Goal: Information Seeking & Learning: Learn about a topic

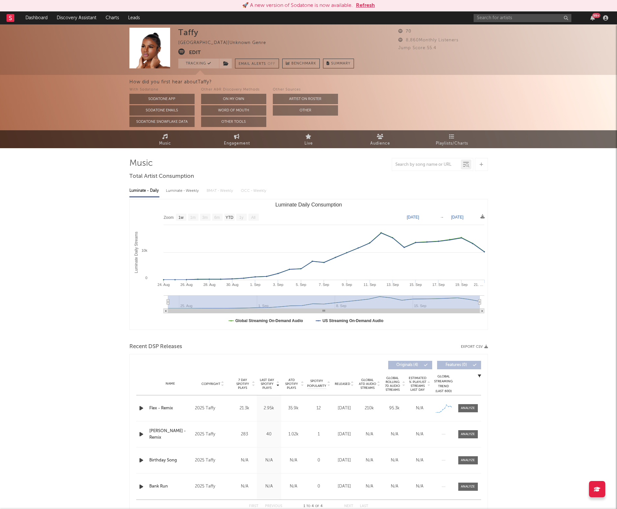
select select "1w"
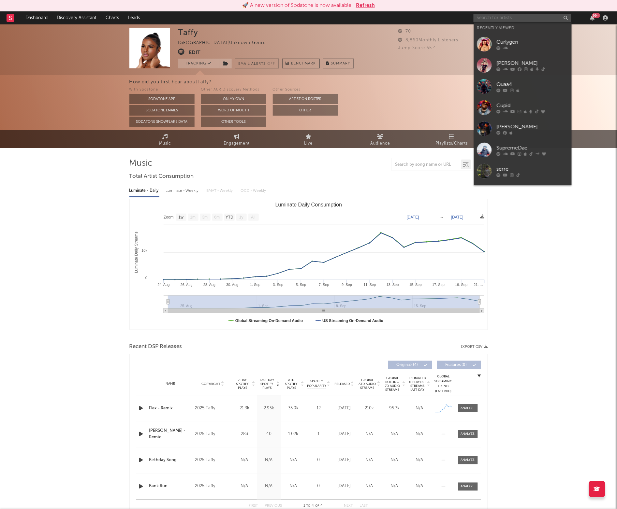
click at [492, 18] on input "text" at bounding box center [523, 18] width 98 height 8
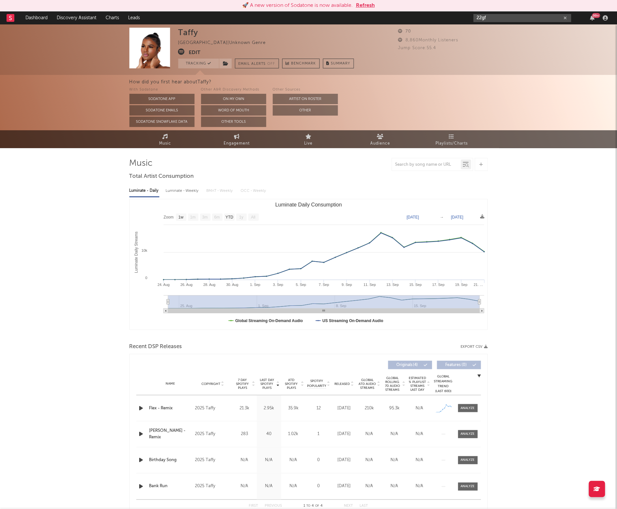
type input "22gf"
click at [557, 307] on div "Taffy [GEOGRAPHIC_DATA] | Unknown Genre Edit Tracking Email Alerts Off Benchmar…" at bounding box center [308, 285] width 617 height 523
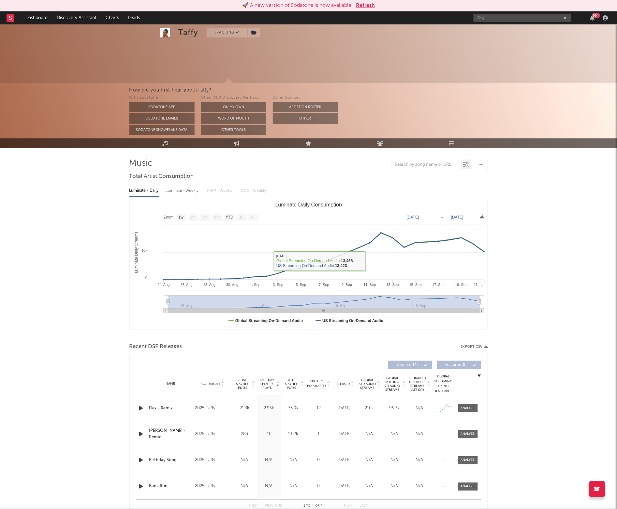
scroll to position [38, 0]
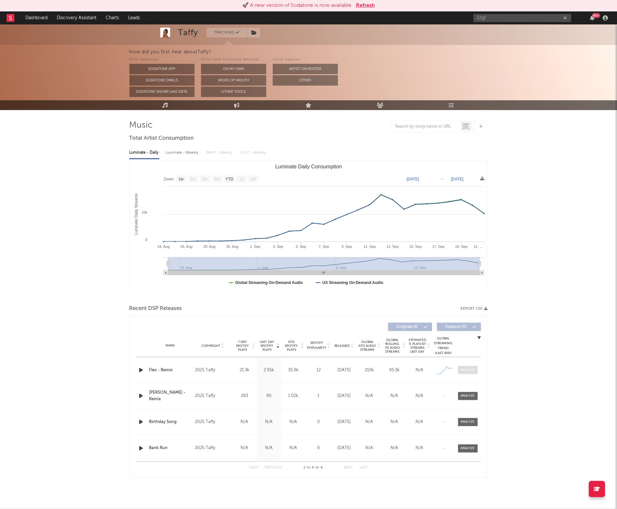
click at [471, 371] on div at bounding box center [468, 370] width 14 height 5
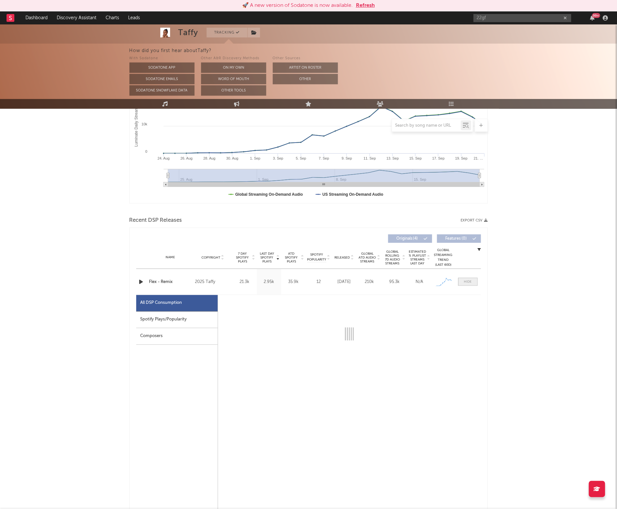
select select "1w"
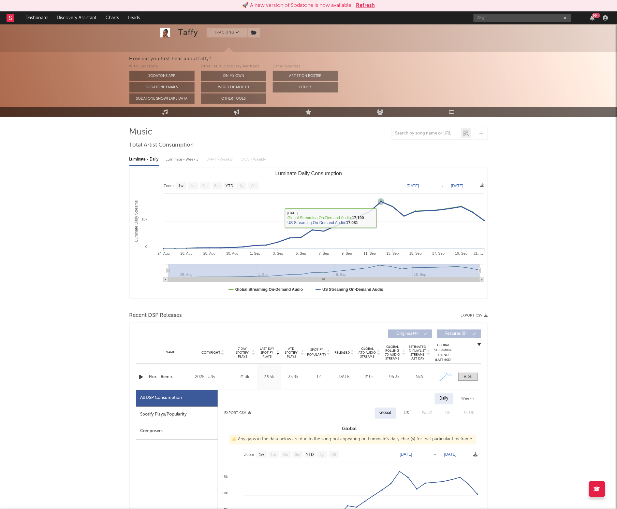
scroll to position [0, 0]
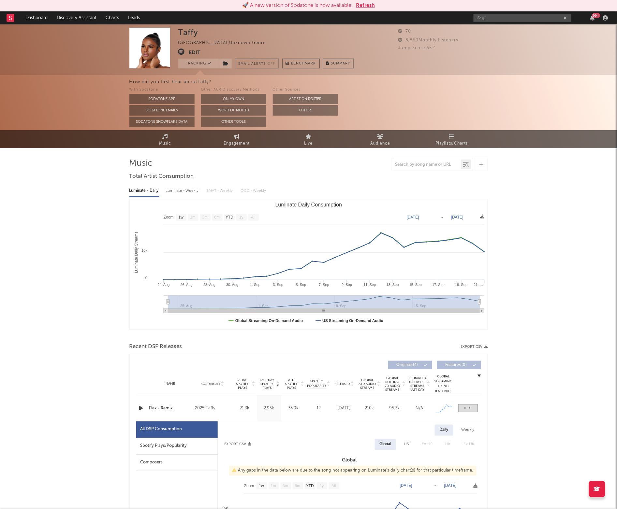
click at [377, 91] on div "With Sodatone Sodatone App Sodatone Emails Sodatone Snowflake Data Other A&R Di…" at bounding box center [373, 106] width 488 height 41
click at [74, 102] on div "How did you first hear about [PERSON_NAME] ? With Sodatone Sodatone App Sodaton…" at bounding box center [308, 102] width 617 height 55
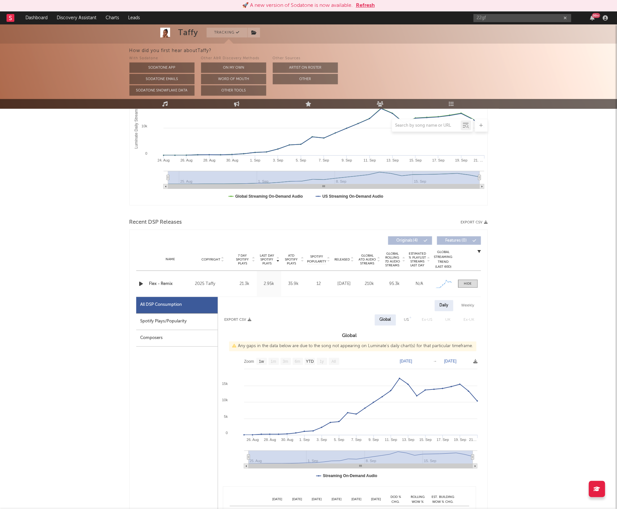
scroll to position [114, 0]
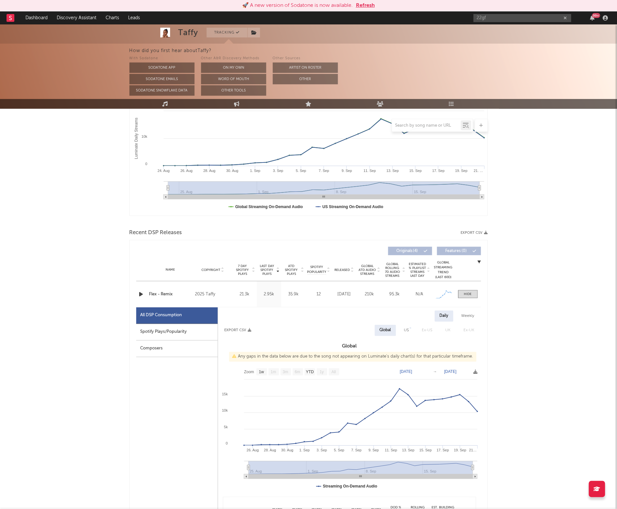
click at [476, 310] on div "Daily Weekly Export CSV Global US Ex-US [GEOGRAPHIC_DATA] Ex-UK Global Any gaps…" at bounding box center [349, 463] width 263 height 310
click at [473, 316] on div "Weekly" at bounding box center [468, 316] width 23 height 11
select select "1w"
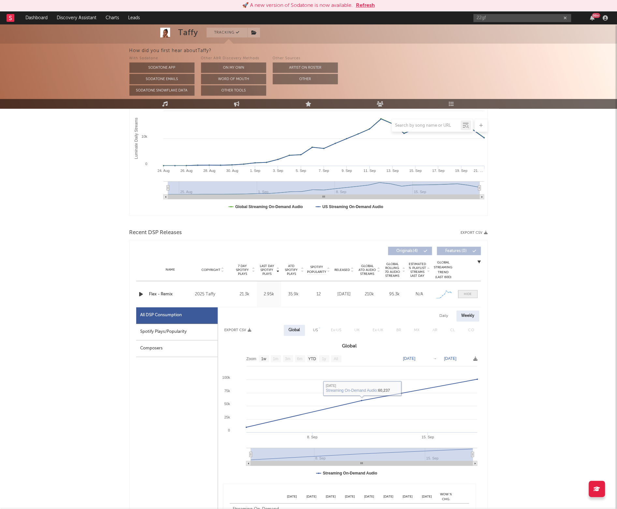
click at [461, 296] on span at bounding box center [468, 294] width 20 height 8
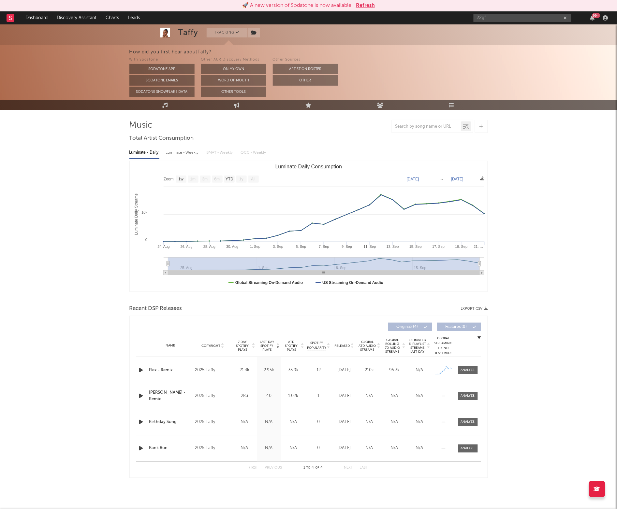
scroll to position [0, 0]
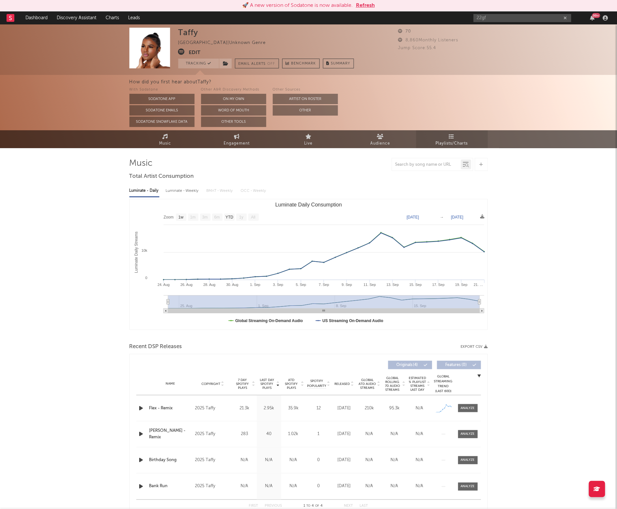
click at [461, 141] on span "Playlists/Charts" at bounding box center [452, 144] width 32 height 8
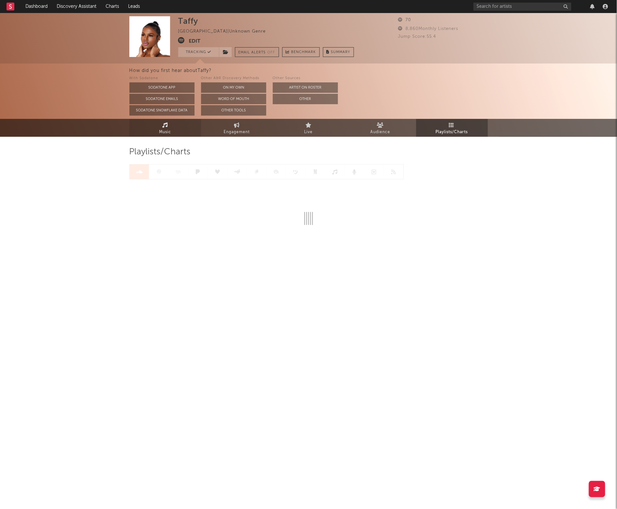
click at [168, 132] on span "Music" at bounding box center [165, 132] width 12 height 8
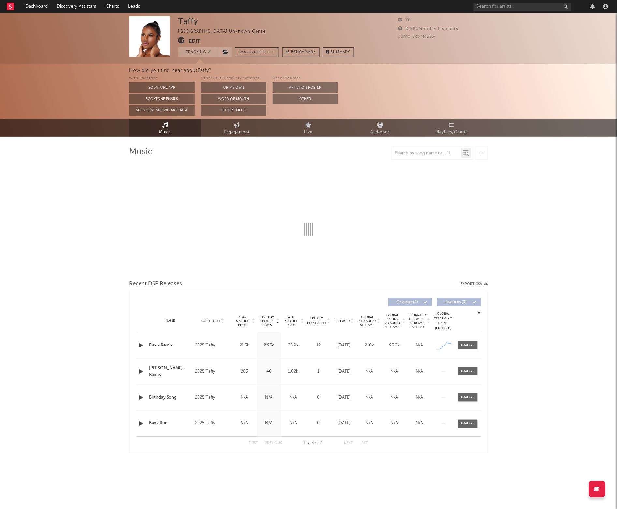
select select "1w"
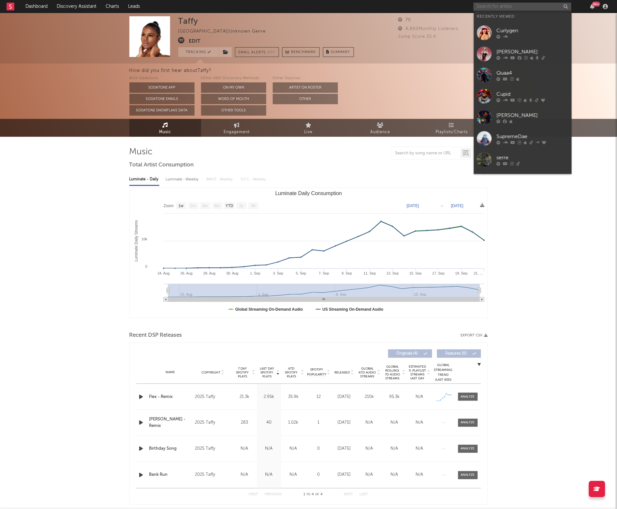
click at [512, 7] on input "text" at bounding box center [523, 7] width 98 height 8
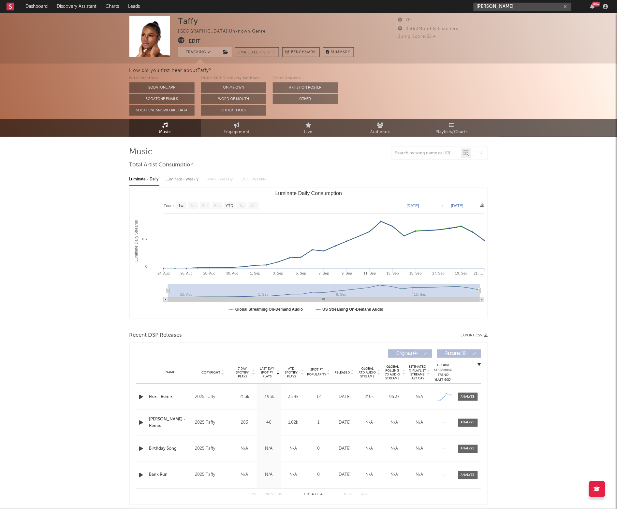
click at [502, 4] on input "natalie nunn" at bounding box center [523, 7] width 98 height 8
type input "natalie nunn"
click at [511, 18] on div "[PERSON_NAME]" at bounding box center [533, 20] width 72 height 8
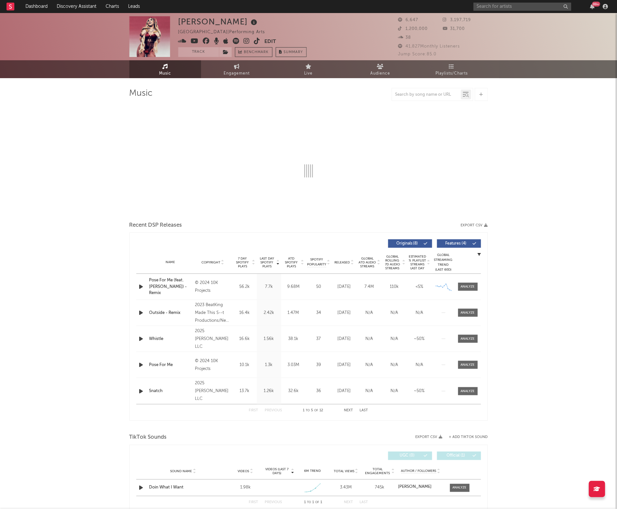
select select "1w"
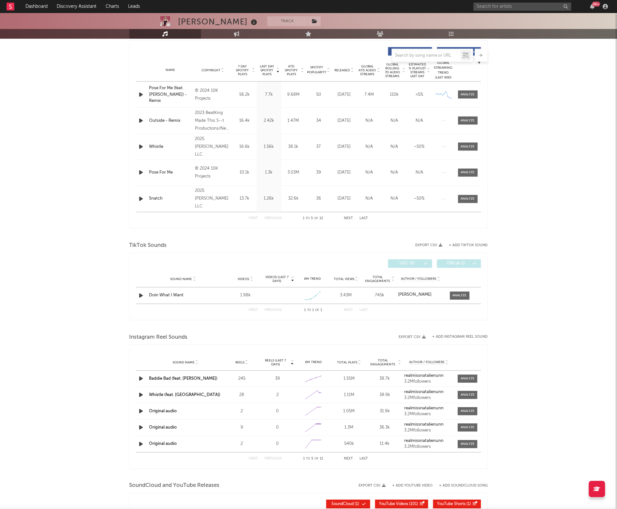
scroll to position [244, 0]
click at [268, 68] on span "Last Day Spotify Plays" at bounding box center [266, 70] width 17 height 12
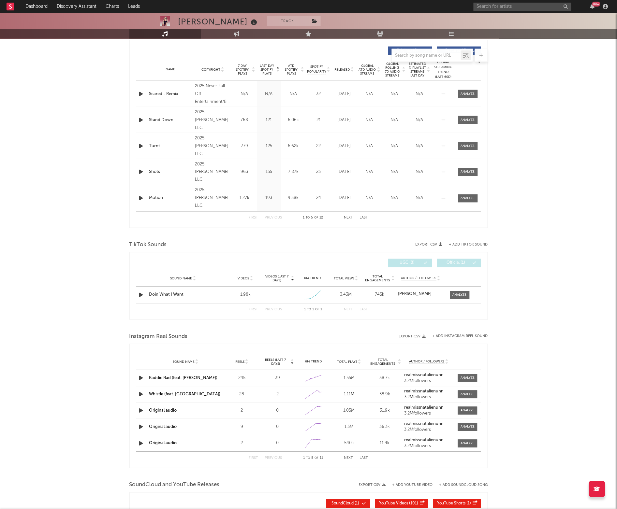
click at [268, 68] on span "Last Day Spotify Plays" at bounding box center [266, 70] width 17 height 12
click at [160, 292] on div "Doin What I Want" at bounding box center [183, 295] width 68 height 7
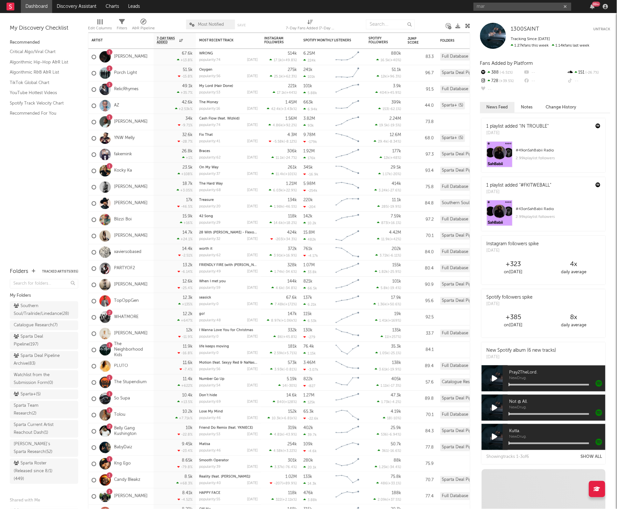
type input "mar"
drag, startPoint x: 471, startPoint y: 8, endPoint x: 425, endPoint y: 8, distance: 46.6
click at [425, 8] on nav "Dashboard Discovery Assistant Charts Leads mar 99 +" at bounding box center [308, 6] width 617 height 13
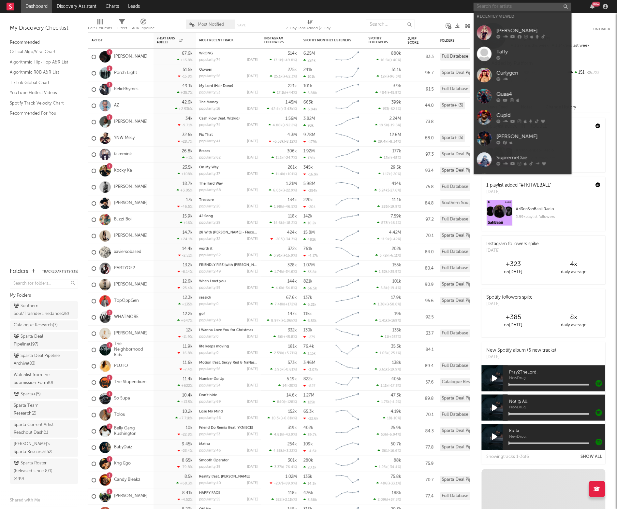
paste input "https://open.spotify.com/album/7MvJhv06O9FQr1Xs7vBllh?si=j2_SvdAwSyKa7AVV78H_Lg"
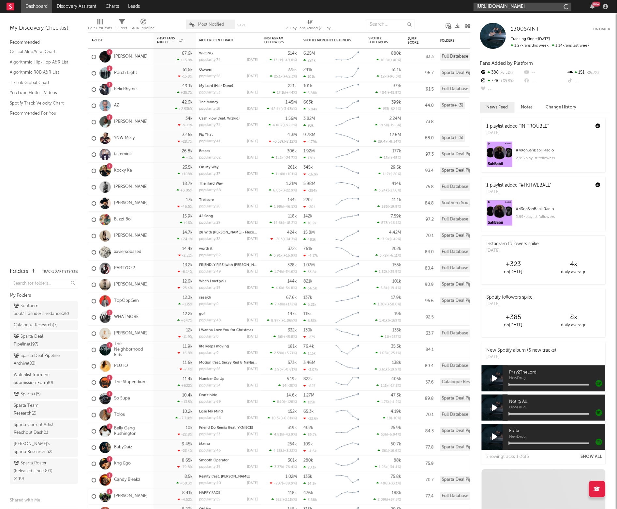
type input "https://open.spotify.com/album/7MvJhv06O9FQr1Xs7vBllh?si=j2_SvdAwSyKa7AVV78H_Lg"
click at [493, 18] on link "Mar Daniel" at bounding box center [523, 21] width 98 height 21
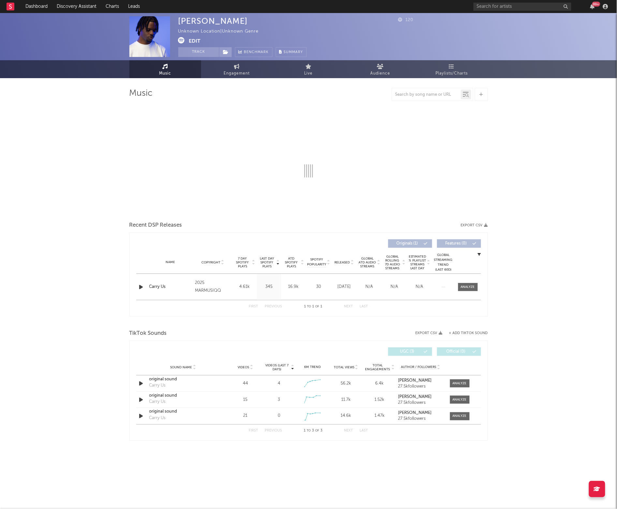
select select "1w"
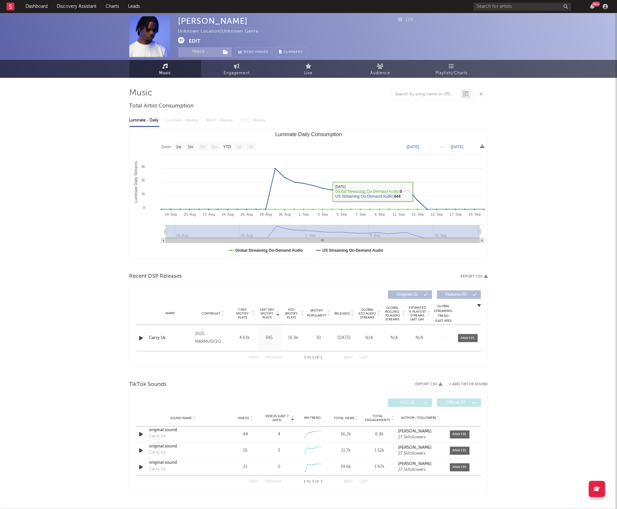
scroll to position [15, 0]
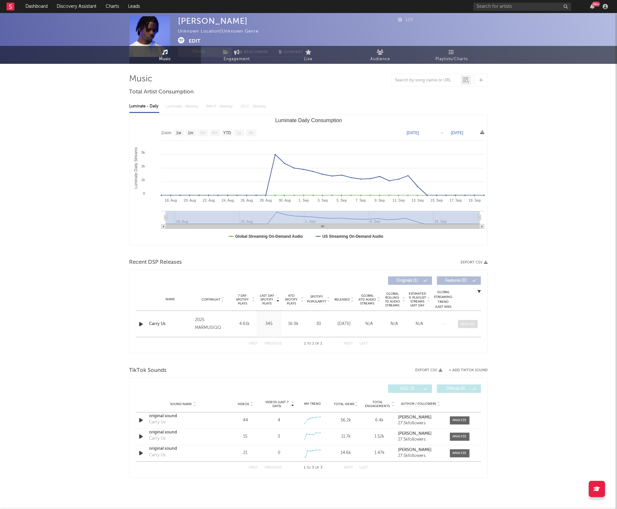
click at [471, 327] on span at bounding box center [468, 324] width 20 height 8
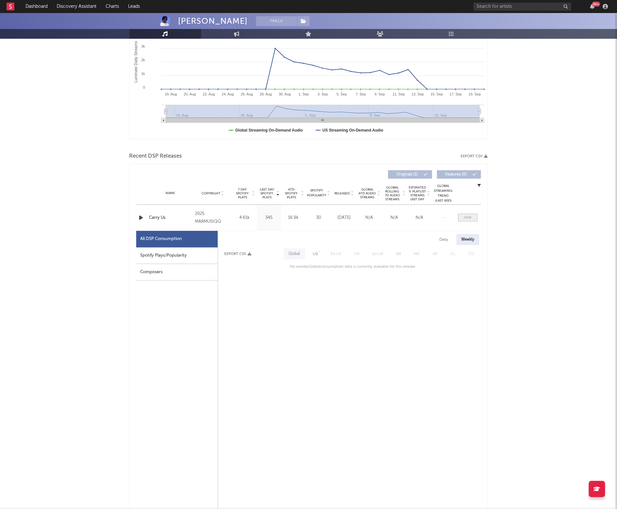
scroll to position [180, 0]
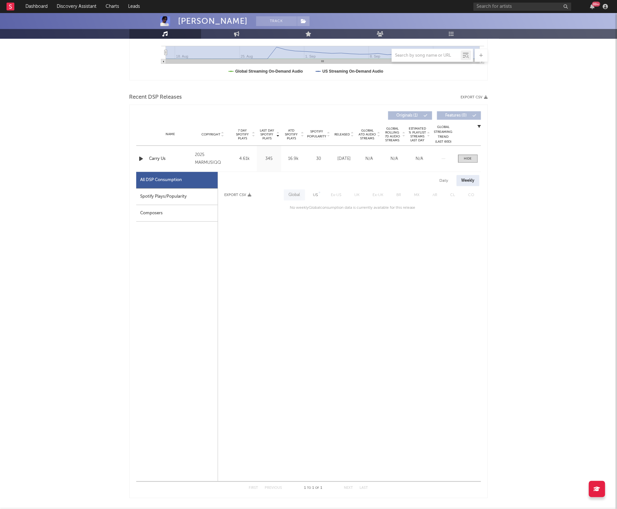
click at [439, 179] on div "Daily" at bounding box center [444, 180] width 19 height 11
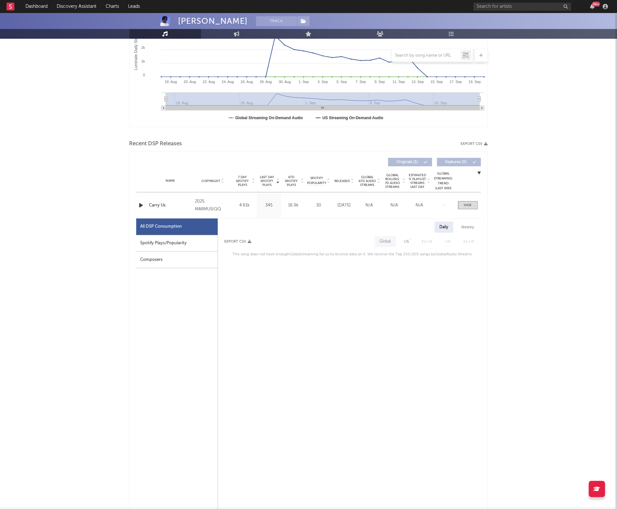
scroll to position [0, 0]
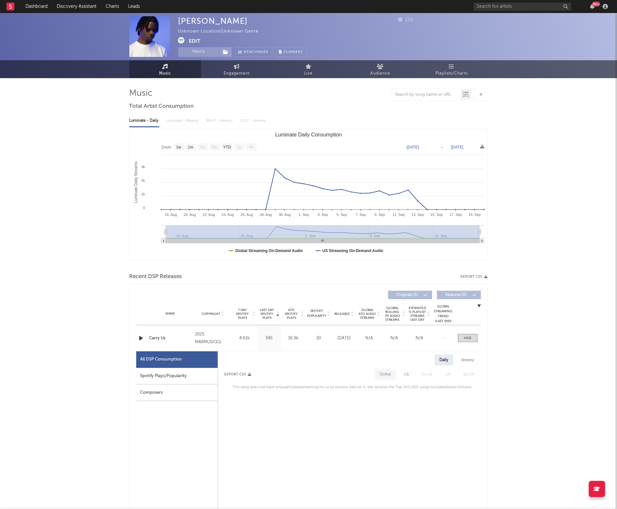
click at [185, 57] on div "Mar Daniel Unknown Location | Unknown Genre Edit Track Benchmark Summary 120" at bounding box center [308, 36] width 617 height 47
click at [193, 49] on button "Track" at bounding box center [198, 52] width 41 height 10
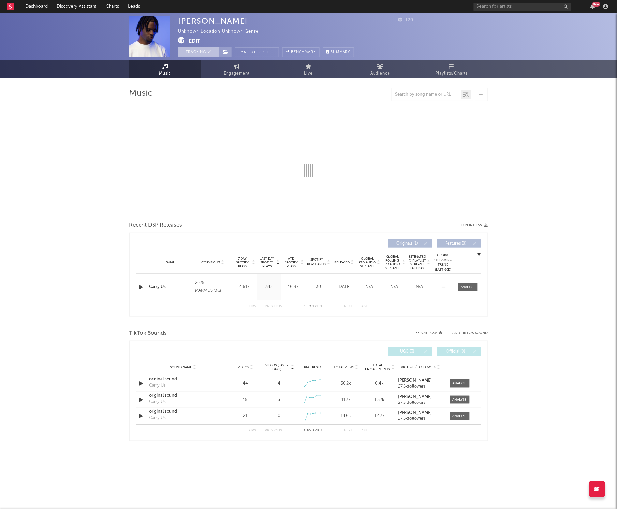
select select "1w"
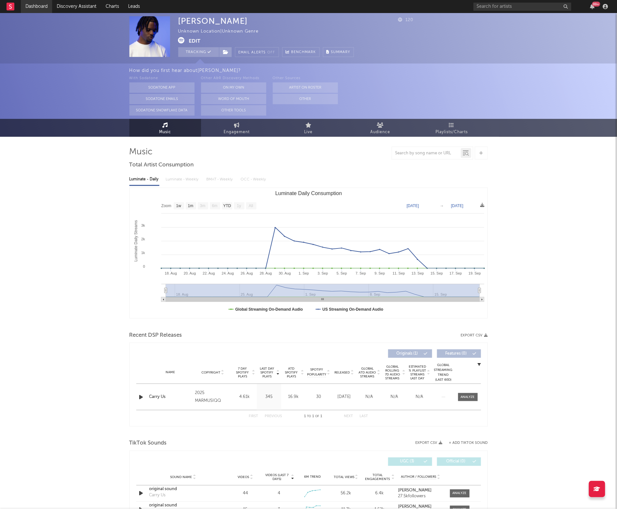
click at [33, 11] on link "Dashboard" at bounding box center [36, 6] width 31 height 13
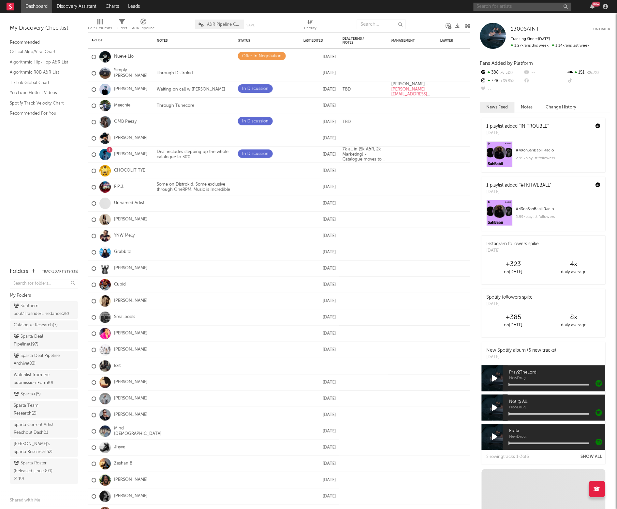
click at [476, 7] on input "text" at bounding box center [523, 7] width 98 height 8
type input "1mucaitgirl"
click at [491, 21] on div at bounding box center [484, 21] width 15 height 15
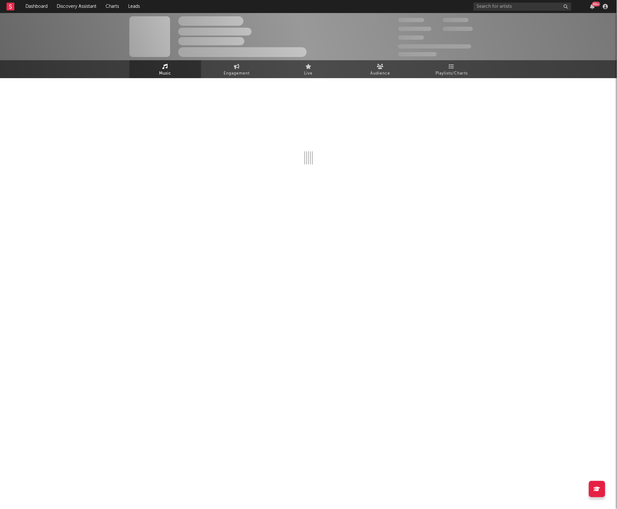
select select "1w"
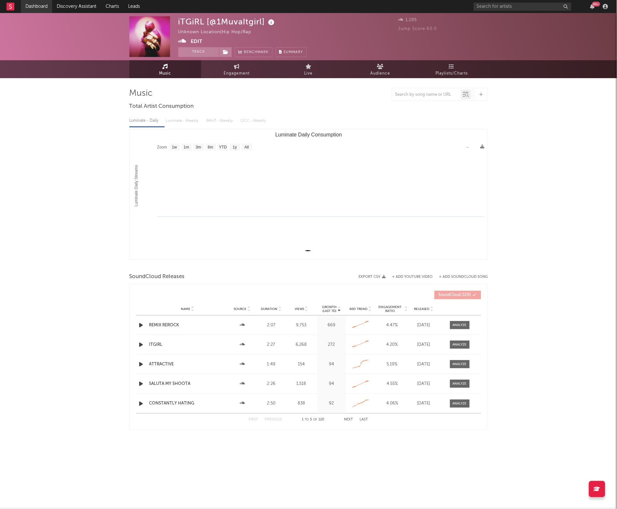
click at [41, 6] on link "Dashboard" at bounding box center [36, 6] width 31 height 13
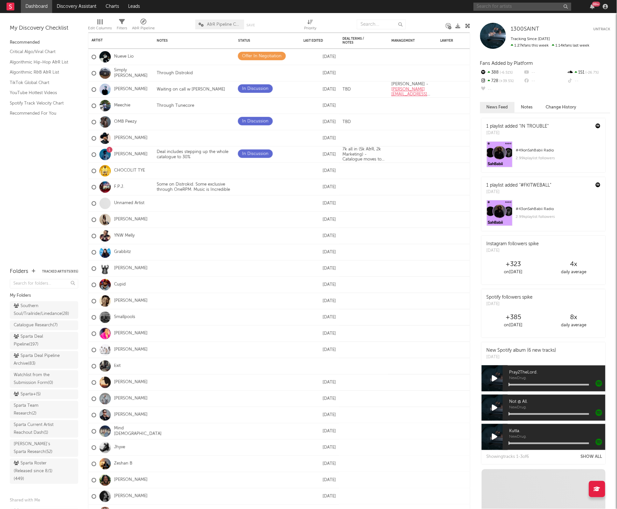
click at [493, 7] on input "text" at bounding box center [523, 7] width 98 height 8
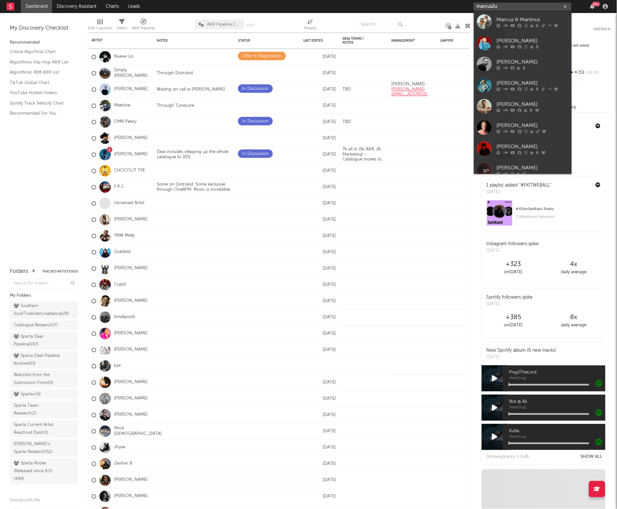
type input "marcus2up"
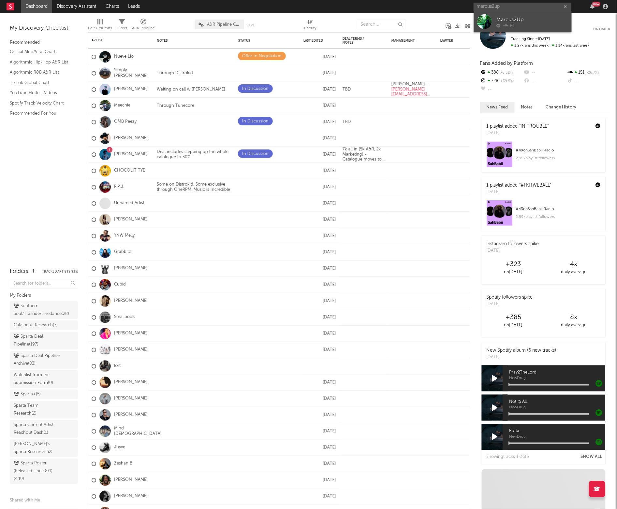
click at [497, 20] on div "Marcus2Up" at bounding box center [533, 20] width 72 height 8
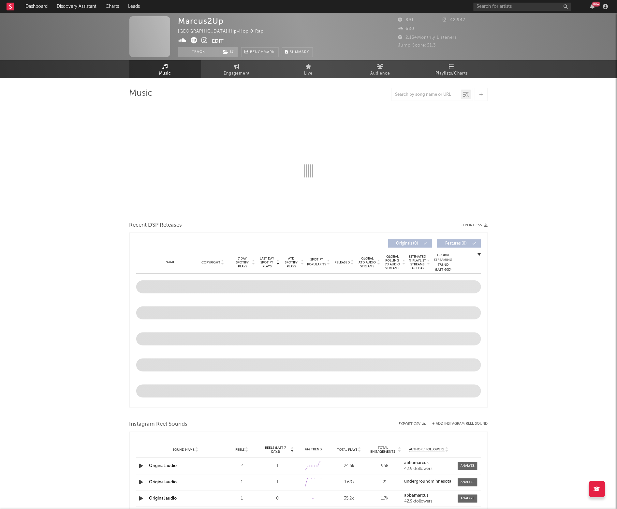
select select "6m"
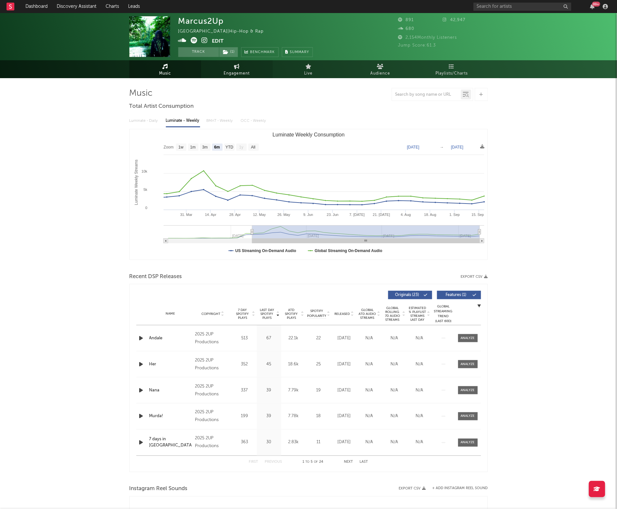
click at [201, 61] on link "Engagement" at bounding box center [237, 69] width 72 height 18
select select "1w"
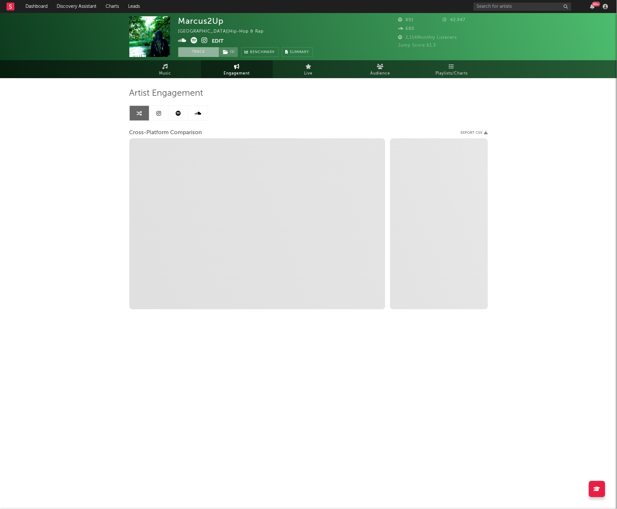
click at [201, 54] on button "Track" at bounding box center [198, 52] width 41 height 10
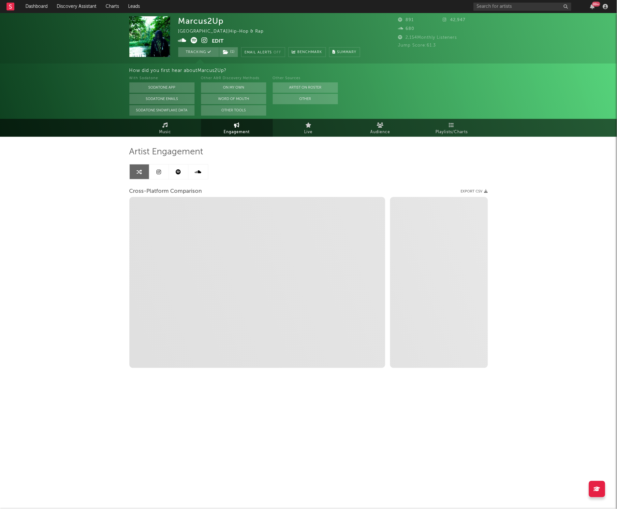
select select "1m"
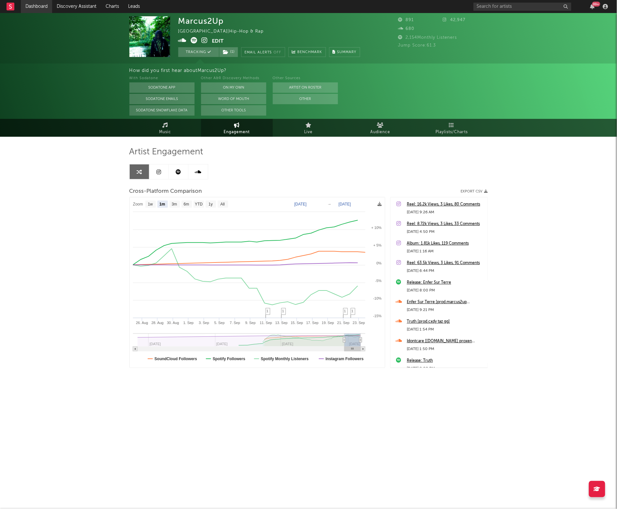
click at [37, 6] on link "Dashboard" at bounding box center [36, 6] width 31 height 13
